Goal: Transaction & Acquisition: Book appointment/travel/reservation

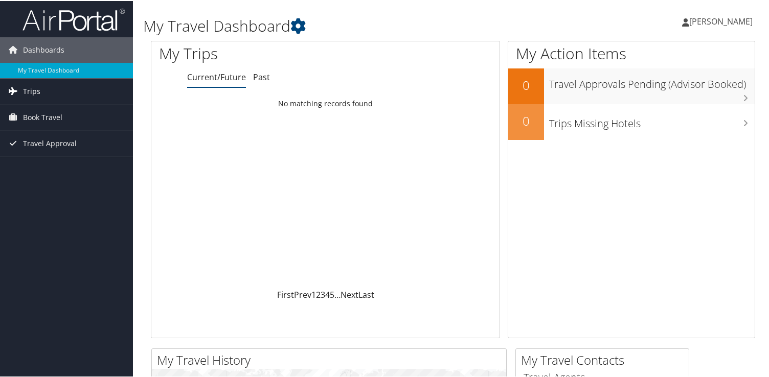
click at [29, 93] on span "Trips" at bounding box center [31, 91] width 17 height 26
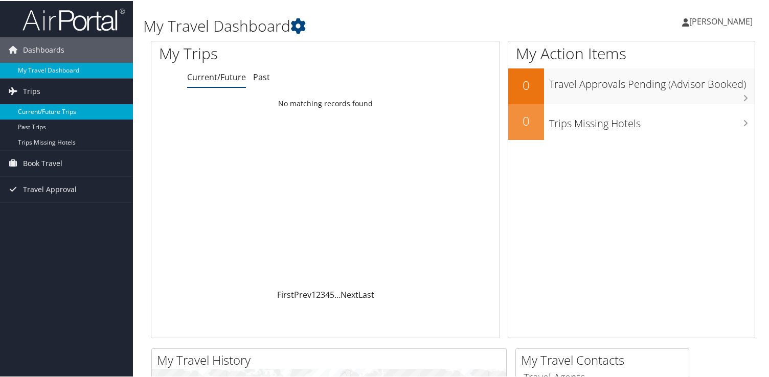
click at [34, 111] on link "Current/Future Trips" at bounding box center [66, 110] width 133 height 15
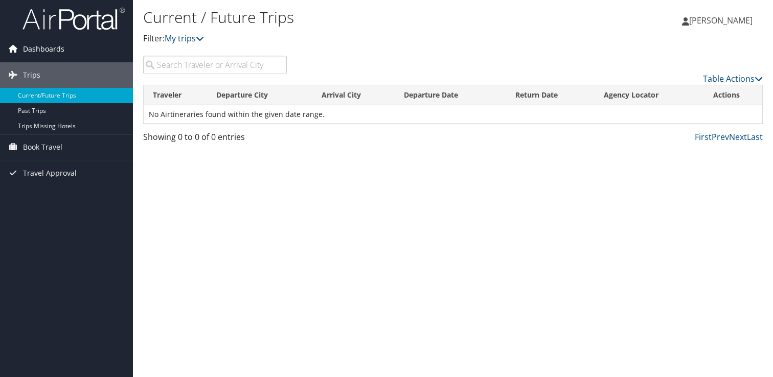
click at [74, 48] on link "Dashboards" at bounding box center [66, 49] width 133 height 26
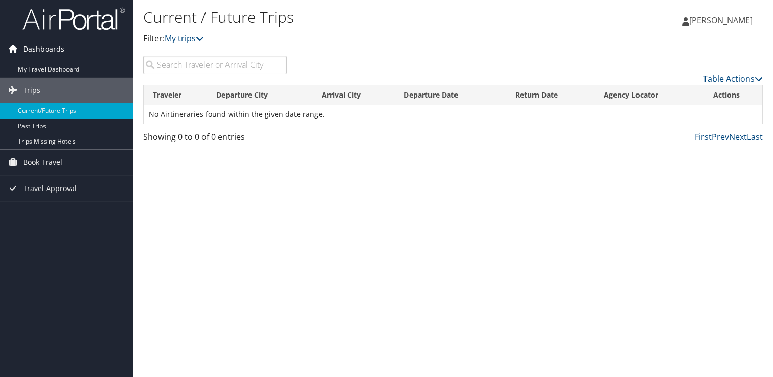
click at [60, 52] on span "Dashboards" at bounding box center [43, 49] width 41 height 26
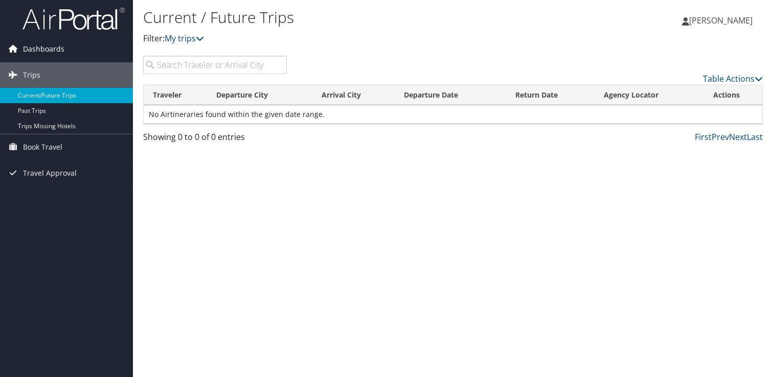
click at [60, 52] on span "Dashboards" at bounding box center [43, 49] width 41 height 26
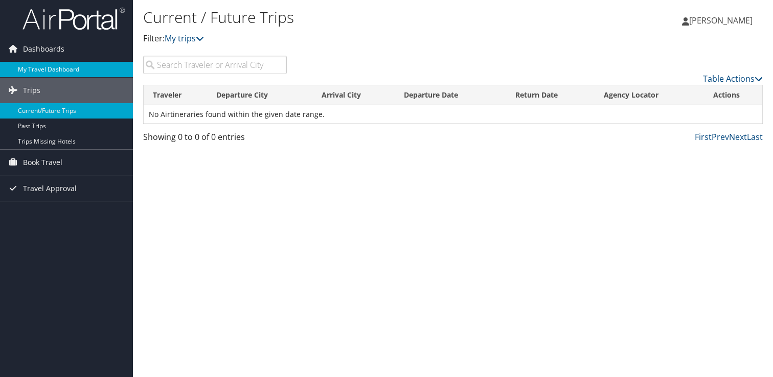
click at [63, 67] on link "My Travel Dashboard" at bounding box center [66, 69] width 133 height 15
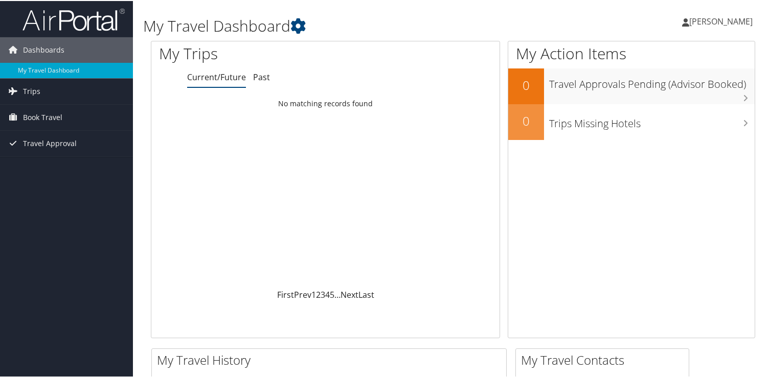
click at [731, 24] on span "[PERSON_NAME]" at bounding box center [720, 20] width 63 height 11
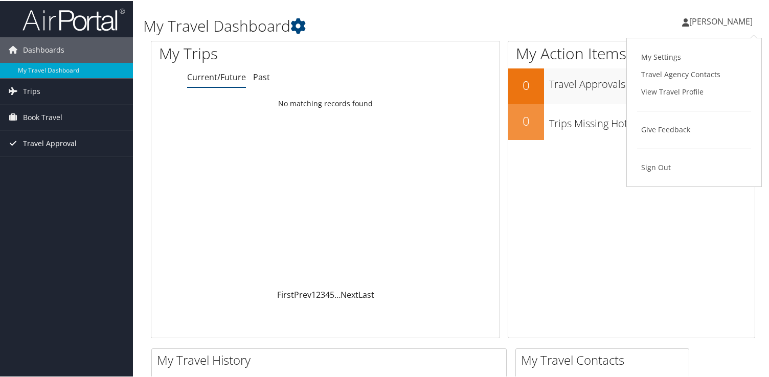
click at [67, 144] on span "Travel Approval" at bounding box center [50, 143] width 54 height 26
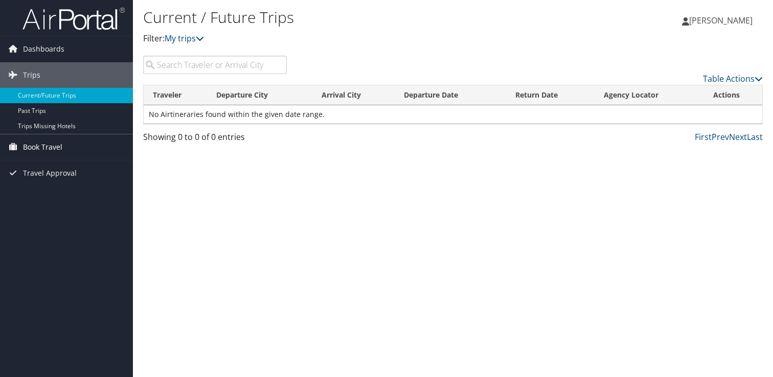
click at [54, 150] on span "Book Travel" at bounding box center [42, 147] width 39 height 26
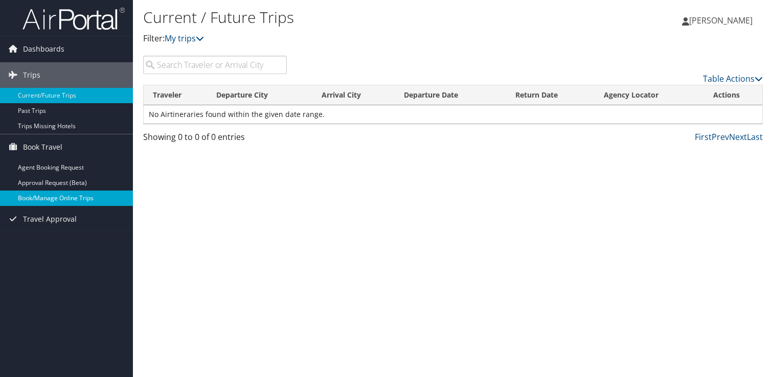
click at [55, 197] on link "Book/Manage Online Trips" at bounding box center [66, 198] width 133 height 15
